Goal: Book appointment/travel/reservation

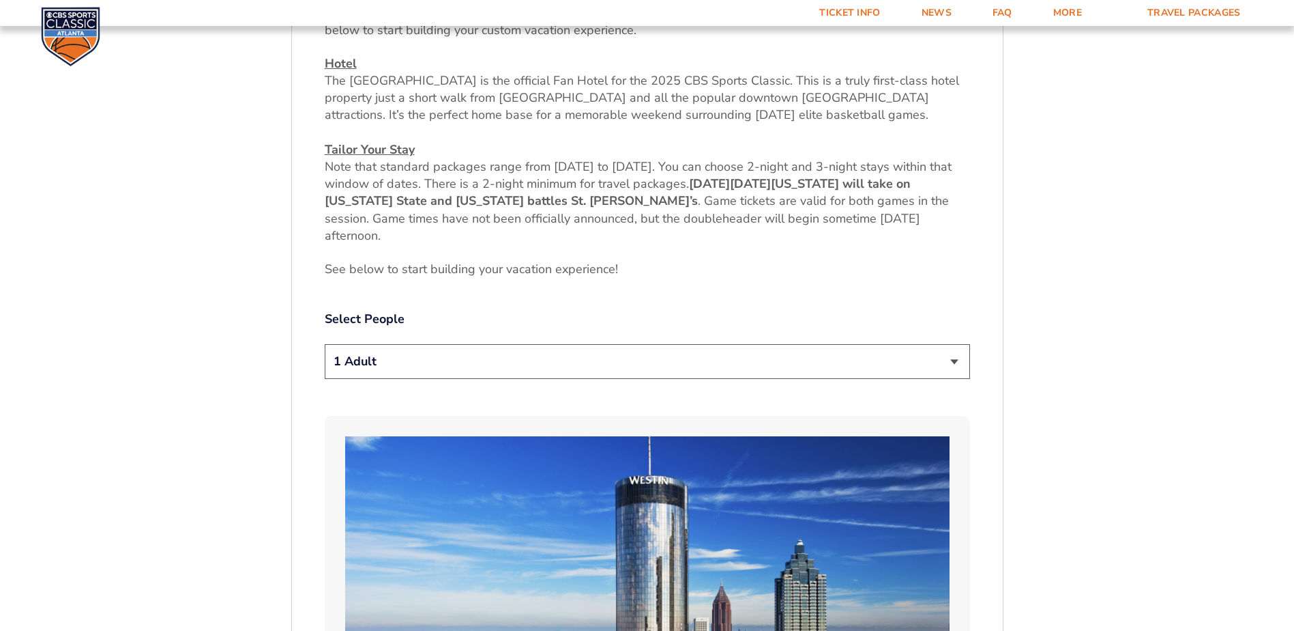
scroll to position [571, 0]
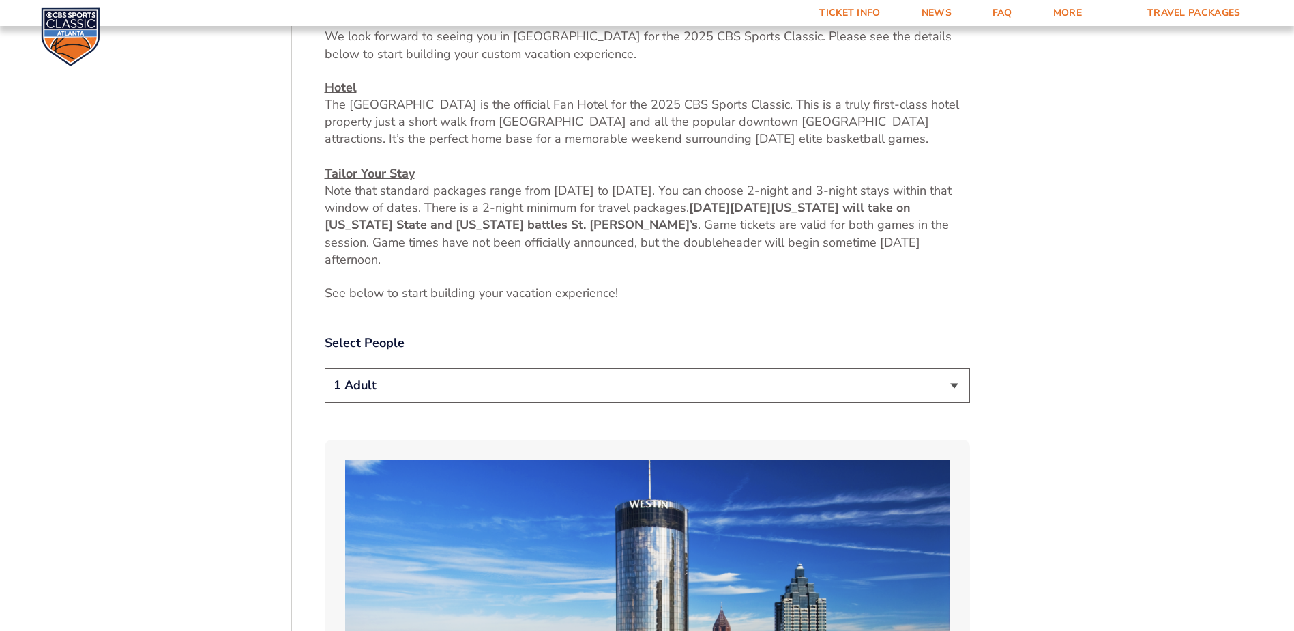
click at [942, 377] on select "1 Adult 2 Adults 3 Adults 4 Adults 2 Adults + 1 Child 2 Adults + 2 Children 2 A…" at bounding box center [648, 385] width 646 height 35
select select "2 Adults"
click at [325, 368] on select "1 Adult 2 Adults 3 Adults 4 Adults 2 Adults + 1 Child 2 Adults + 2 Children 2 A…" at bounding box center [648, 385] width 646 height 35
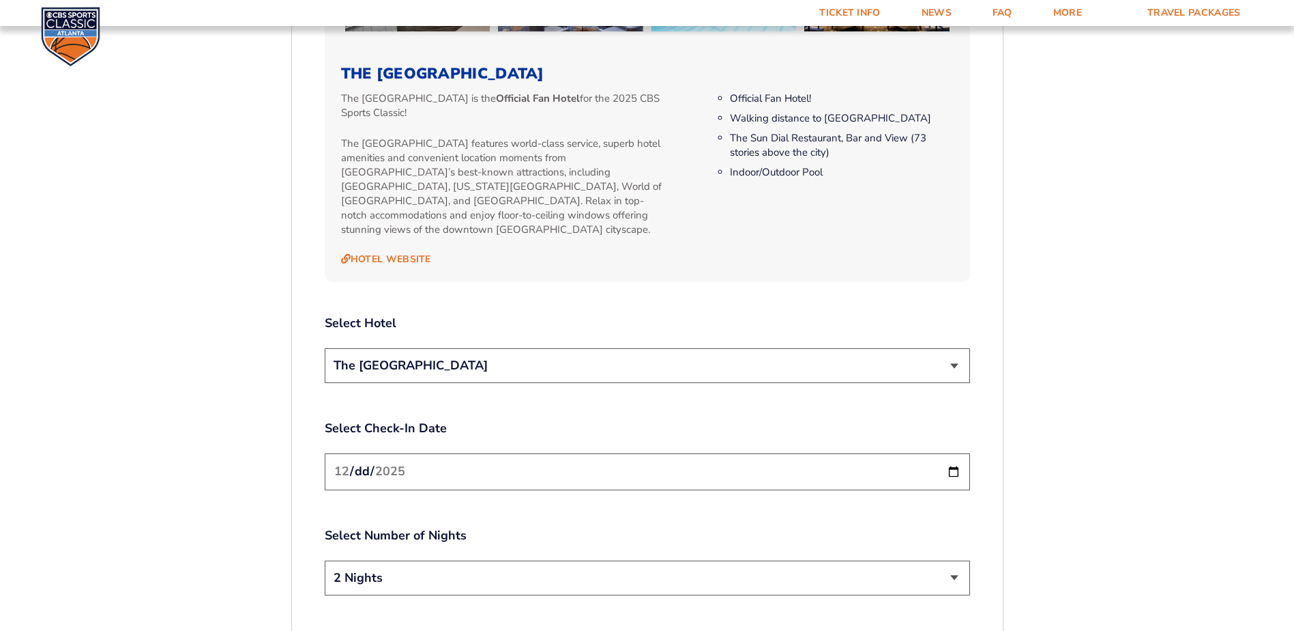
scroll to position [1458, 0]
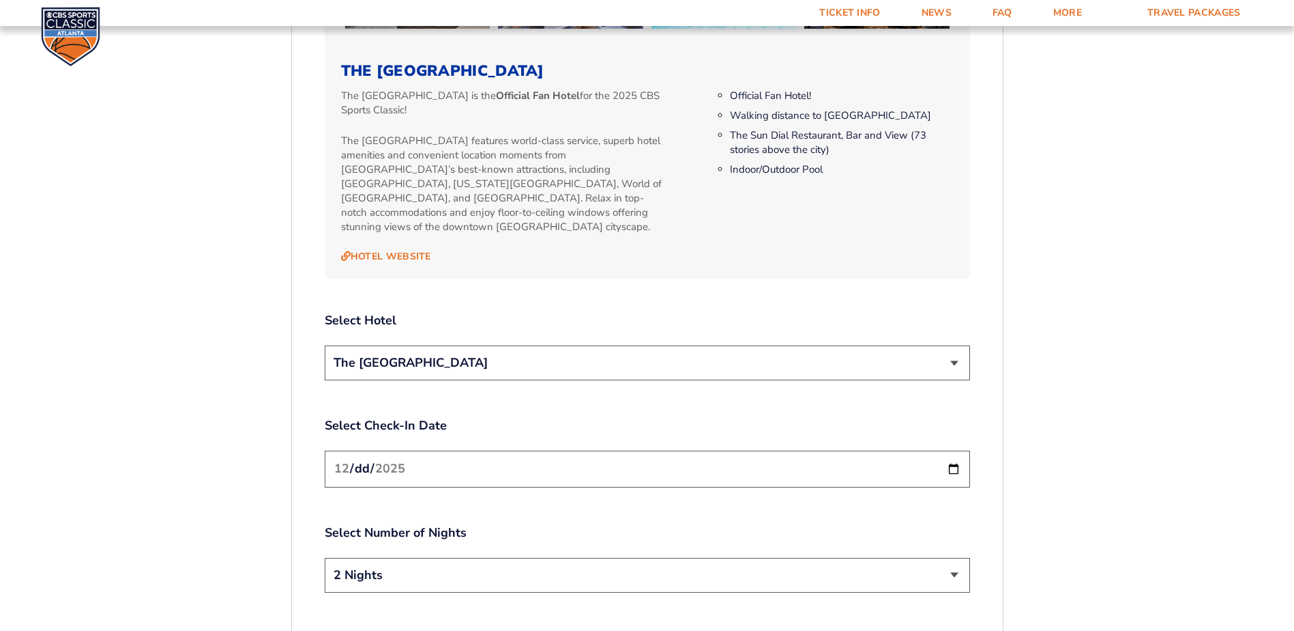
click at [949, 459] on input "[DATE]" at bounding box center [648, 468] width 646 height 36
click at [540, 279] on div "2. Accommodations We look forward to seeing you in [GEOGRAPHIC_DATA] for the 20…" at bounding box center [648, 57] width 646 height 1916
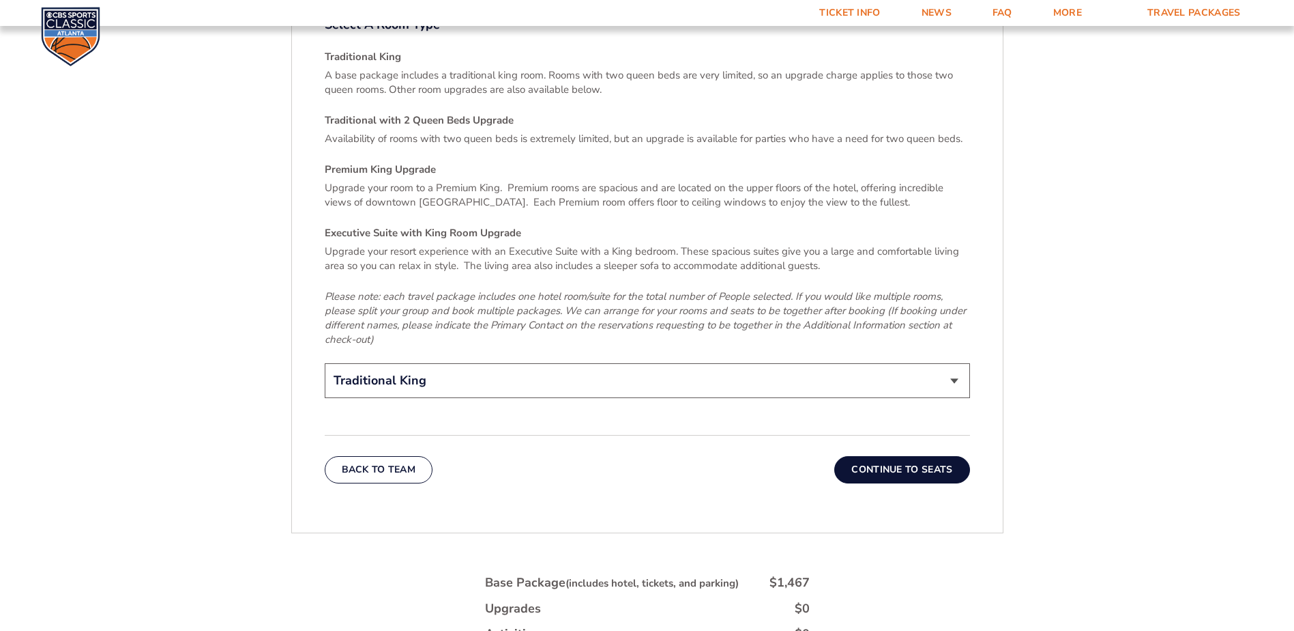
scroll to position [2072, 0]
click at [911, 365] on select "Traditional King Traditional with 2 Queen Beds Upgrade (+$45 per night) Premium…" at bounding box center [648, 379] width 646 height 35
select select "Traditional with 2 Queen Beds Upgrade"
click at [325, 362] on select "Traditional King Traditional with 2 Queen Beds Upgrade (+$45 per night) Premium…" at bounding box center [648, 379] width 646 height 35
click at [900, 454] on button "Continue To Seats" at bounding box center [902, 467] width 135 height 27
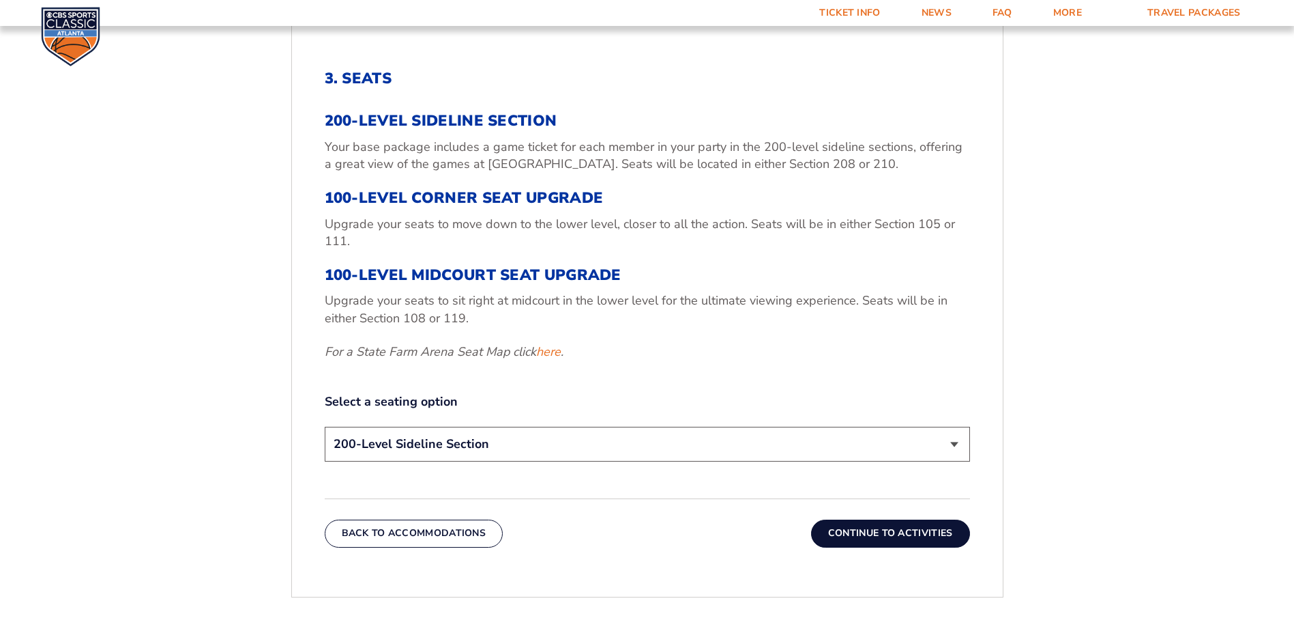
scroll to position [503, 0]
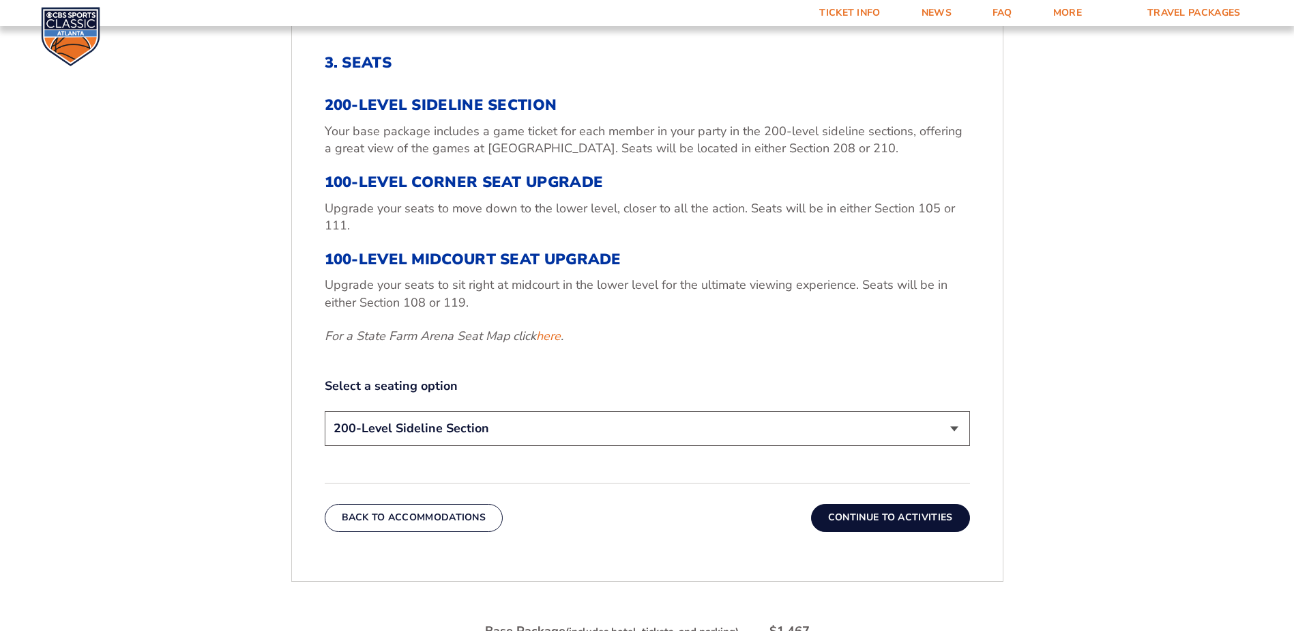
click at [573, 434] on select "200-Level Sideline Section 100-Level Corner Seat Upgrade (+$120 per person) 100…" at bounding box center [648, 428] width 646 height 35
select select "100-Level Corner Seat Upgrade"
click at [325, 411] on select "200-Level Sideline Section 100-Level Corner Seat Upgrade (+$120 per person) 100…" at bounding box center [648, 428] width 646 height 35
click at [850, 521] on button "Continue To Activities" at bounding box center [890, 517] width 159 height 27
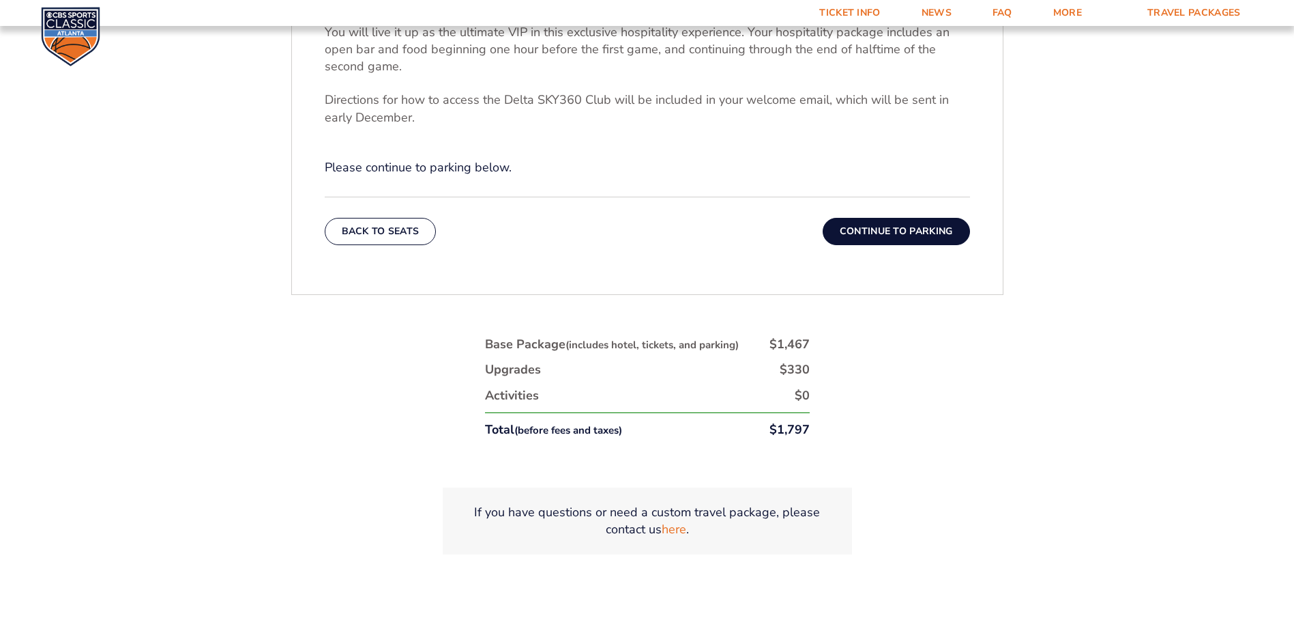
scroll to position [639, 0]
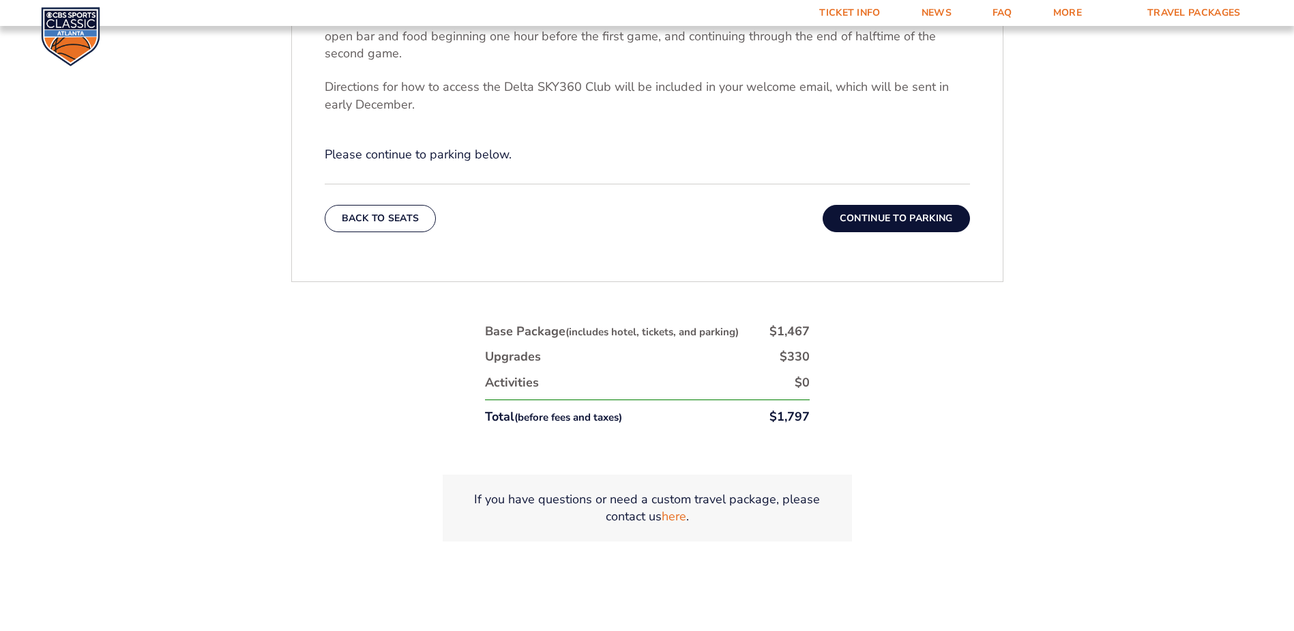
drag, startPoint x: 899, startPoint y: 221, endPoint x: 898, endPoint y: 235, distance: 14.4
click at [899, 225] on button "Continue To Parking" at bounding box center [896, 218] width 147 height 27
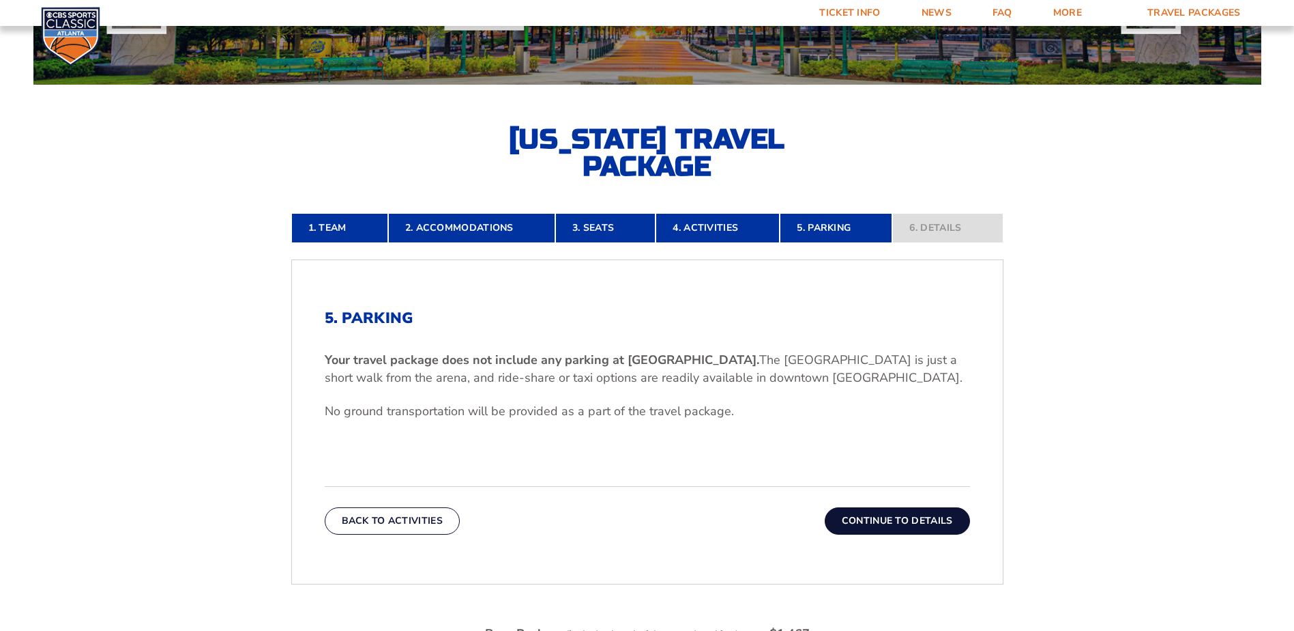
scroll to position [409, 0]
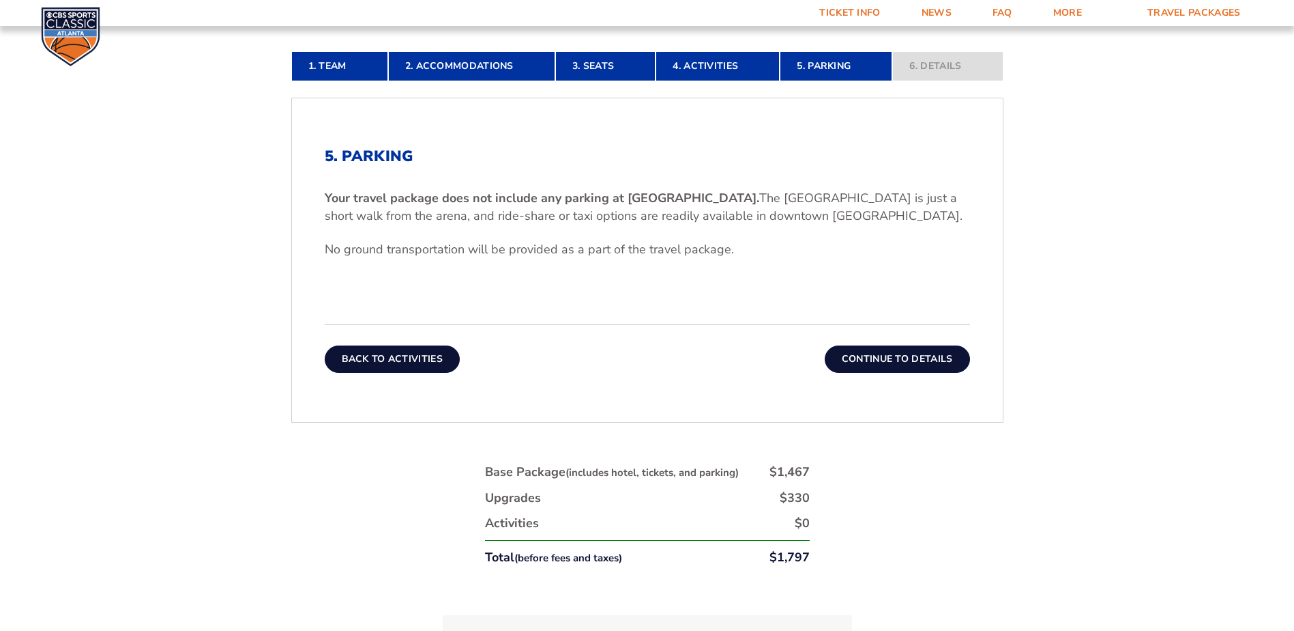
click at [379, 355] on button "Back To Activities" at bounding box center [392, 358] width 135 height 27
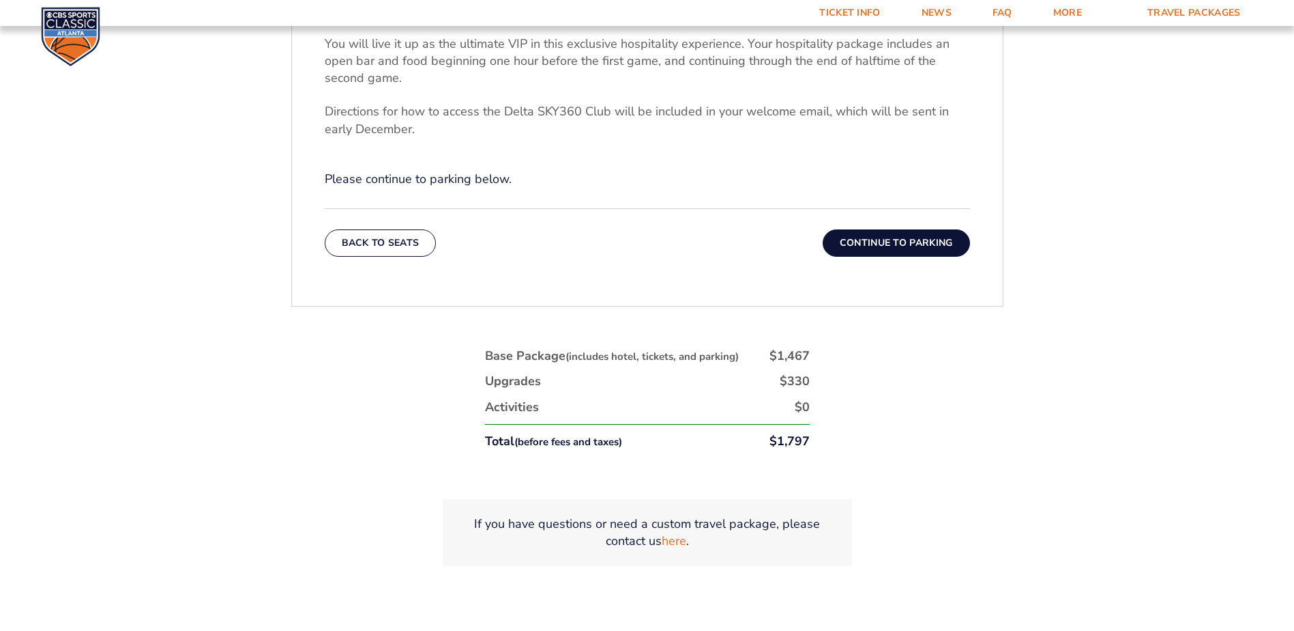
scroll to position [639, 0]
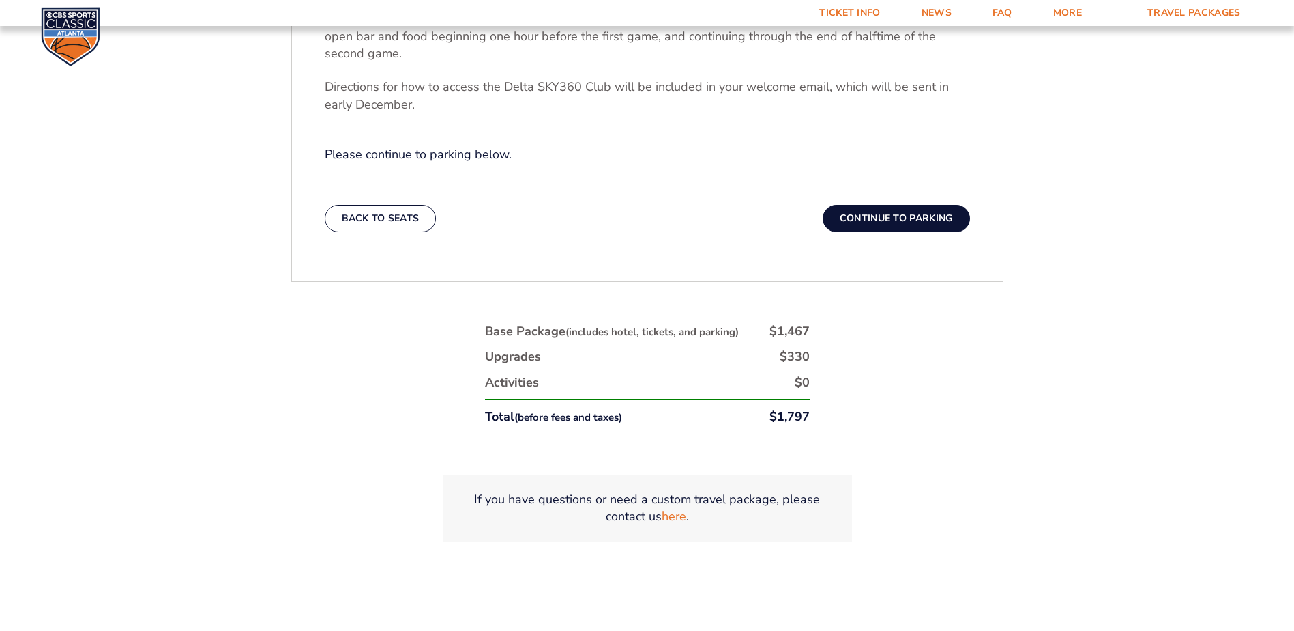
drag, startPoint x: 389, startPoint y: 220, endPoint x: 395, endPoint y: 224, distance: 7.0
click at [388, 221] on button "Back To Seats" at bounding box center [381, 218] width 112 height 27
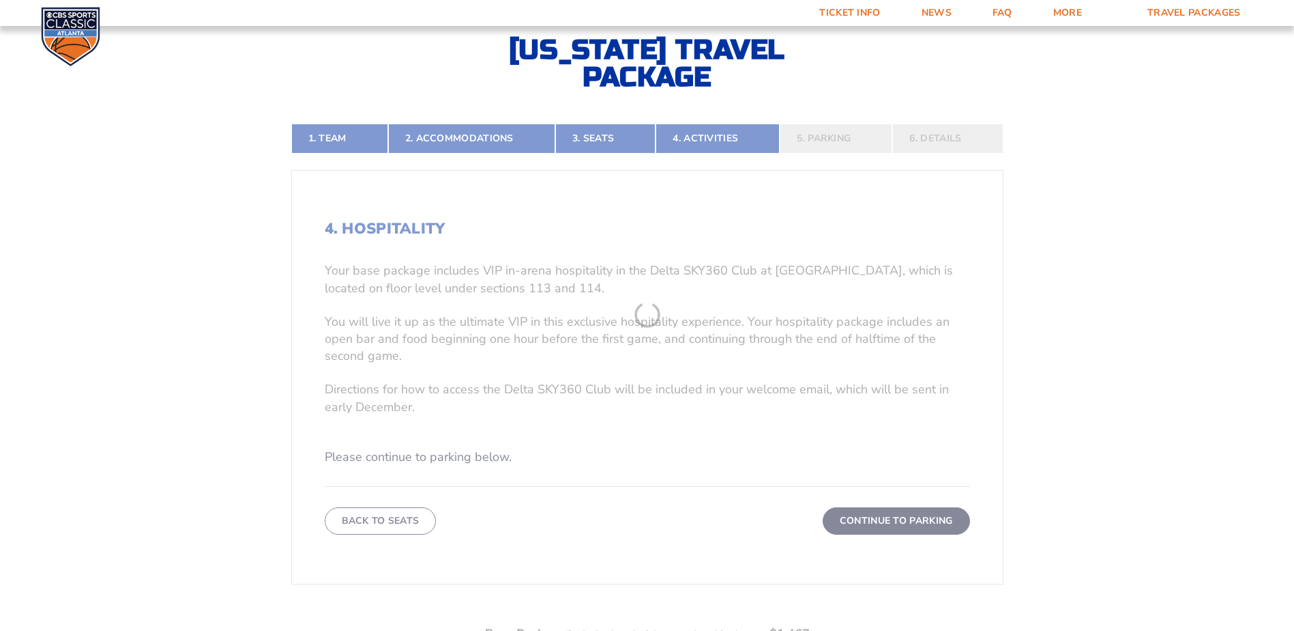
scroll to position [298, 0]
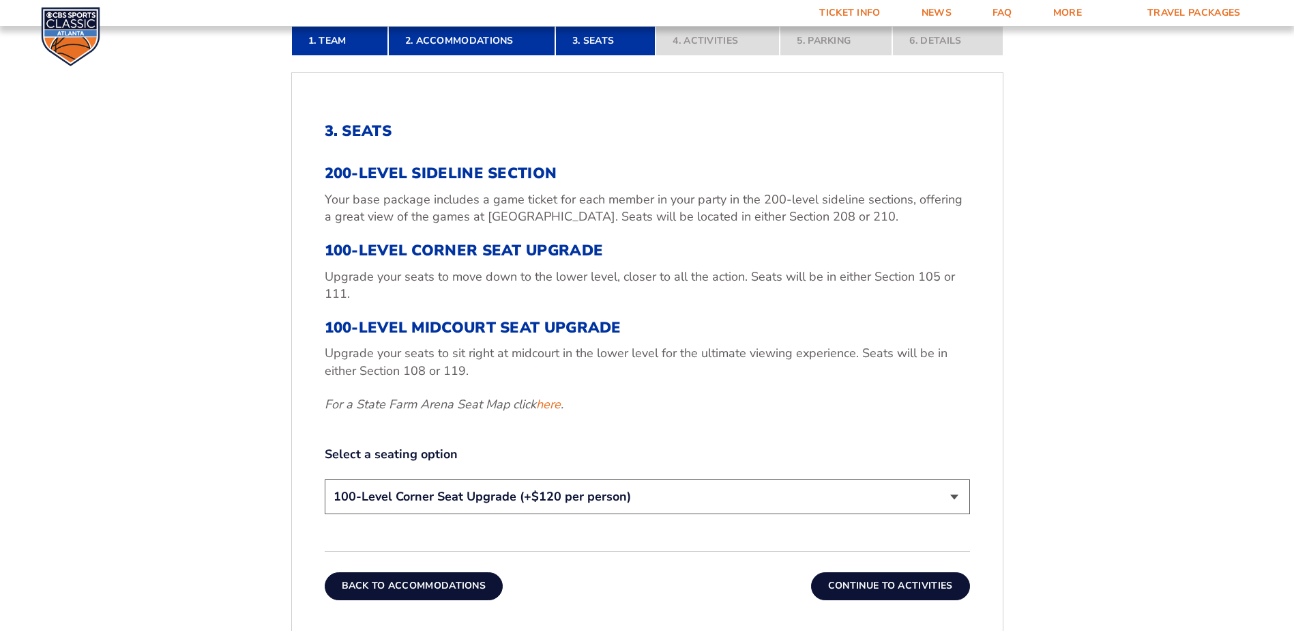
click at [420, 581] on button "Back To Accommodations" at bounding box center [414, 585] width 179 height 27
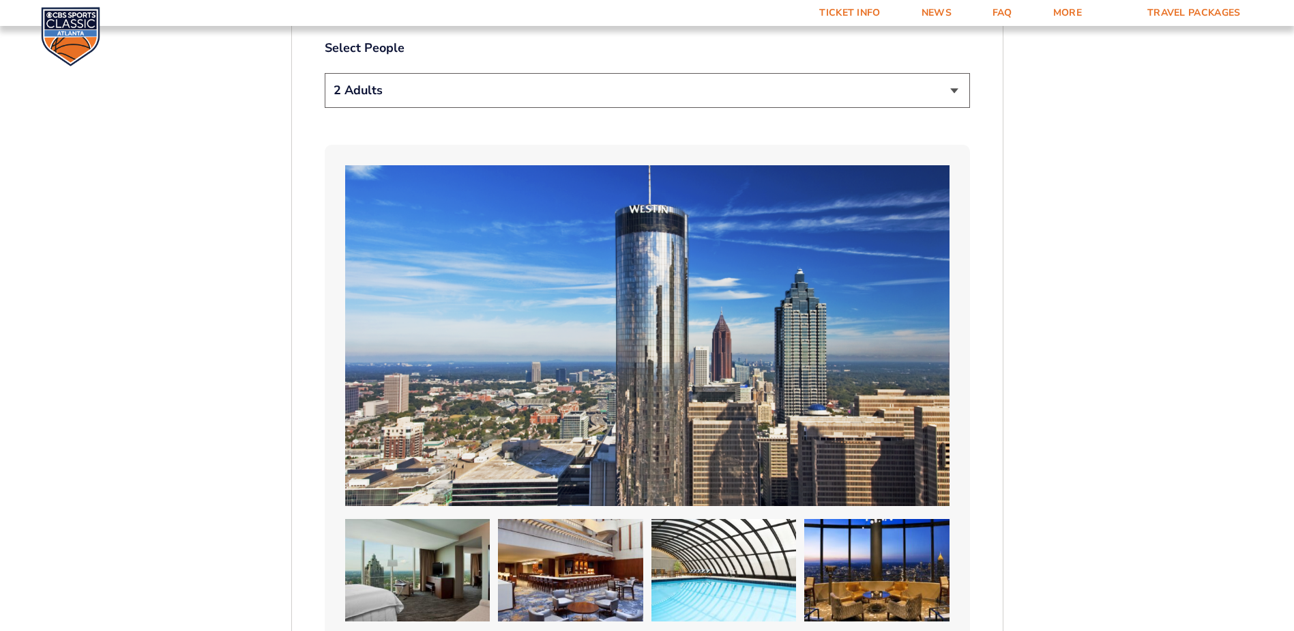
scroll to position [912, 0]
